Goal: Information Seeking & Learning: Learn about a topic

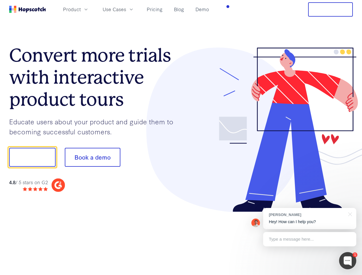
click at [181, 138] on div at bounding box center [267, 130] width 172 height 165
click at [81, 9] on span "Product" at bounding box center [72, 9] width 18 height 7
click at [126, 9] on span "Use Cases" at bounding box center [115, 9] width 24 height 7
click at [330, 9] on button "Free Trial" at bounding box center [330, 9] width 45 height 14
click at [32, 157] on button "Show me!" at bounding box center [32, 157] width 46 height 19
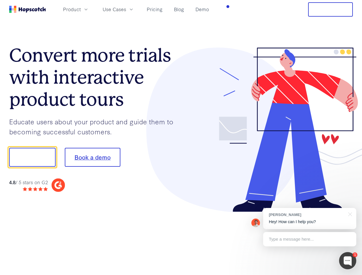
click at [92, 157] on button "Book a demo" at bounding box center [93, 157] width 56 height 19
click at [348, 261] on div at bounding box center [347, 260] width 17 height 17
click at [310, 219] on div "[PERSON_NAME] Hey! How can I help you?" at bounding box center [309, 218] width 93 height 21
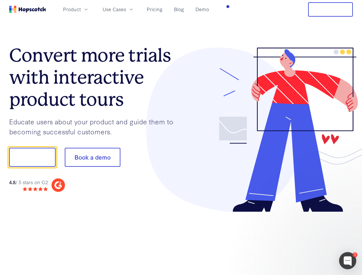
click at [349, 214] on div at bounding box center [302, 195] width 107 height 114
click at [310, 239] on div at bounding box center [302, 195] width 107 height 114
